Goal: Task Accomplishment & Management: Use online tool/utility

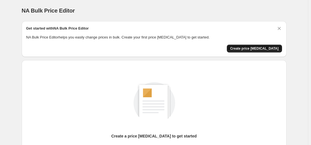
click at [254, 48] on span "Create price [MEDICAL_DATA]" at bounding box center [254, 48] width 49 height 4
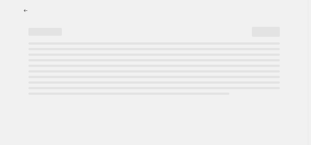
select select "percentage"
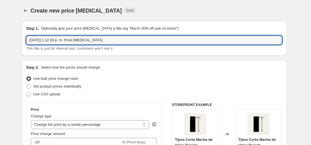
drag, startPoint x: 99, startPoint y: 39, endPoint x: 8, endPoint y: 41, distance: 91.8
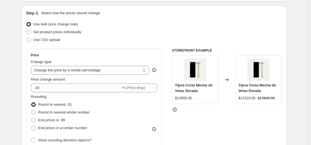
scroll to position [56, 0]
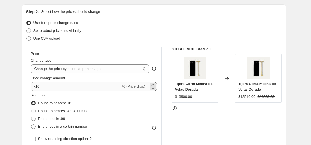
type input "[DATE][DATE] 2025"
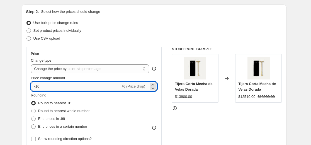
drag, startPoint x: 50, startPoint y: 88, endPoint x: 38, endPoint y: 88, distance: 12.0
click at [38, 88] on input "-10" at bounding box center [76, 86] width 90 height 9
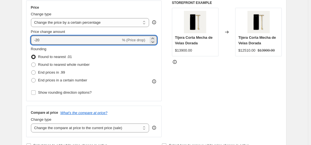
scroll to position [112, 0]
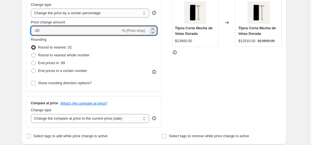
type input "-20"
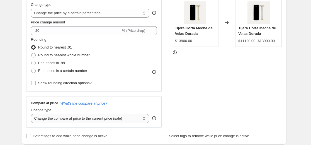
click at [105, 118] on select "Change the compare at price to the current price (sale) Change the compare at p…" at bounding box center [90, 118] width 119 height 9
click at [102, 126] on div "Compare at price What's the compare at price? Change type Change the compare at…" at bounding box center [94, 111] width 136 height 31
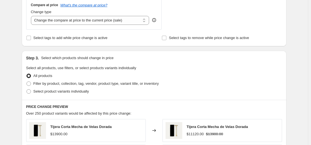
scroll to position [223, 0]
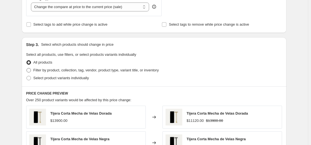
click at [30, 72] on span at bounding box center [29, 70] width 4 height 4
click at [27, 68] on input "Filter by product, collection, tag, vendor, product type, variant title, or inv…" at bounding box center [27, 68] width 0 height 0
radio input "true"
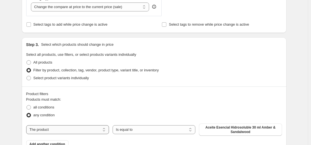
click at [90, 133] on select "The product The product's collection The product's tag The product's vendor The…" at bounding box center [67, 129] width 83 height 9
click at [195, 65] on div "All products" at bounding box center [154, 63] width 256 height 8
click at [48, 131] on select "The product The product's collection The product's tag The product's vendor The…" at bounding box center [67, 129] width 83 height 9
select select "collection"
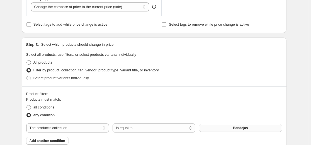
click at [237, 129] on span "Bandejas" at bounding box center [240, 128] width 15 height 4
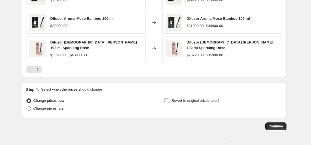
scroll to position [474, 0]
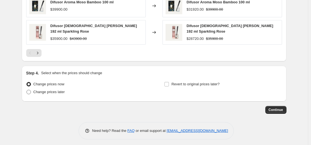
click at [52, 92] on span "Change prices later" at bounding box center [49, 92] width 32 height 4
click at [27, 90] on input "Change prices later" at bounding box center [27, 90] width 0 height 0
radio input "true"
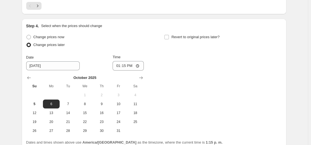
scroll to position [530, 0]
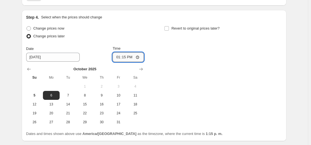
click at [129, 56] on input "13:15" at bounding box center [128, 56] width 31 height 9
click at [141, 55] on input "13:15" at bounding box center [128, 56] width 31 height 9
type input "00:15"
click at [171, 51] on div "Change prices now Change prices later Date [DATE] Time 00:[DATE] Mo Tu We Th Fr…" at bounding box center [154, 76] width 256 height 102
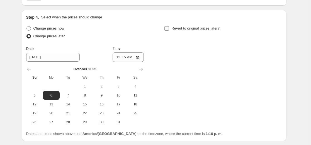
click at [169, 27] on input "Revert to original prices later?" at bounding box center [167, 28] width 4 height 4
checkbox input "true"
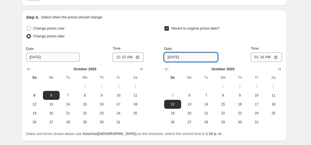
click at [182, 56] on input "[DATE]" at bounding box center [191, 57] width 54 height 9
click at [226, 96] on button "8" at bounding box center [223, 95] width 17 height 9
type input "[DATE]"
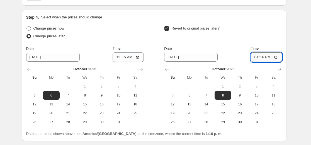
click at [268, 56] on input "13:16" at bounding box center [266, 56] width 31 height 9
click at [277, 56] on input "13:16" at bounding box center [266, 56] width 31 height 9
type input "23:56"
click at [243, 15] on div "Step 4. Select when the prices should change" at bounding box center [154, 18] width 256 height 6
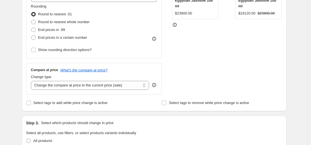
scroll to position [125, 0]
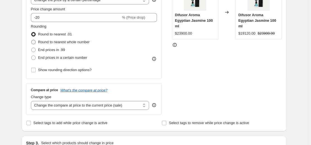
click at [60, 43] on span "Round to nearest whole number" at bounding box center [64, 42] width 52 height 4
click at [32, 40] on input "Round to nearest whole number" at bounding box center [31, 40] width 0 height 0
radio input "true"
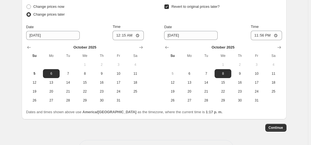
scroll to position [571, 0]
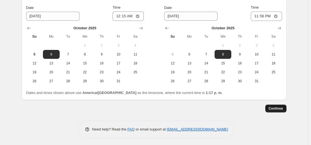
click at [279, 109] on button "Continue" at bounding box center [276, 109] width 21 height 8
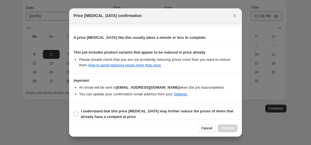
scroll to position [89, 0]
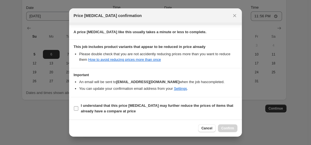
drag, startPoint x: 77, startPoint y: 109, endPoint x: 76, endPoint y: 114, distance: 5.9
click at [77, 109] on input "I understand that this price [MEDICAL_DATA] may further reduce the prices of it…" at bounding box center [76, 108] width 4 height 4
checkbox input "true"
click at [206, 128] on span "Cancel" at bounding box center [207, 128] width 11 height 4
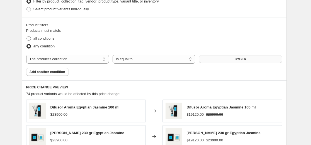
scroll to position [320, 0]
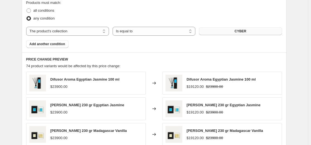
click at [242, 31] on span "CYBER" at bounding box center [241, 31] width 12 height 4
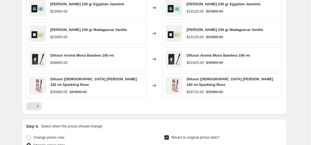
scroll to position [571, 0]
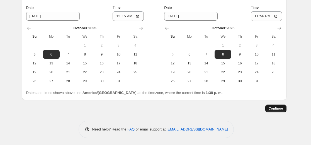
click at [278, 108] on span "Continue" at bounding box center [276, 108] width 15 height 4
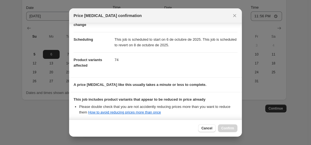
scroll to position [89, 0]
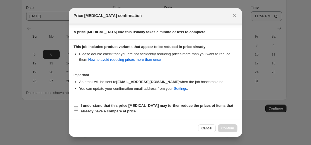
click at [77, 109] on input "I understand that this price [MEDICAL_DATA] may further reduce the prices of it…" at bounding box center [76, 108] width 4 height 4
checkbox input "true"
click at [227, 128] on span "Confirm" at bounding box center [228, 128] width 13 height 4
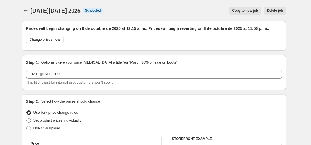
scroll to position [571, 0]
